Goal: Task Accomplishment & Management: Use online tool/utility

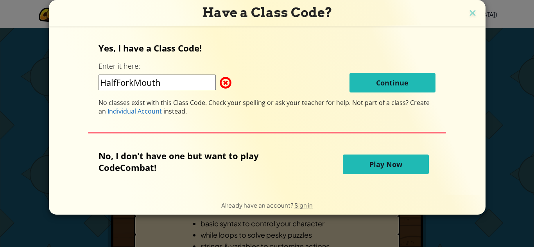
click at [374, 167] on span "Play Now" at bounding box center [385, 164] width 33 height 9
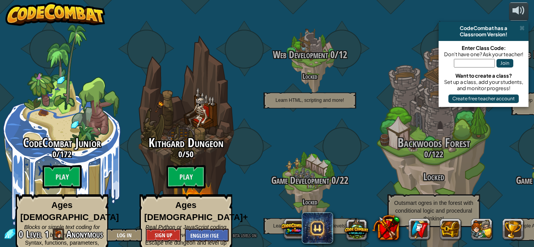
click at [63, 14] on img at bounding box center [55, 13] width 100 height 23
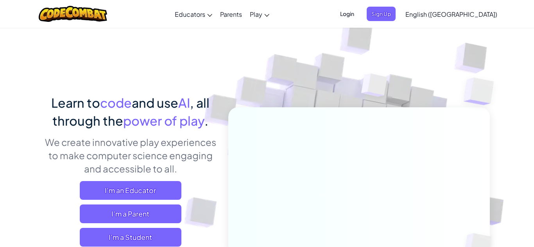
click at [359, 18] on span "Login" at bounding box center [346, 14] width 23 height 14
